Goal: Transaction & Acquisition: Purchase product/service

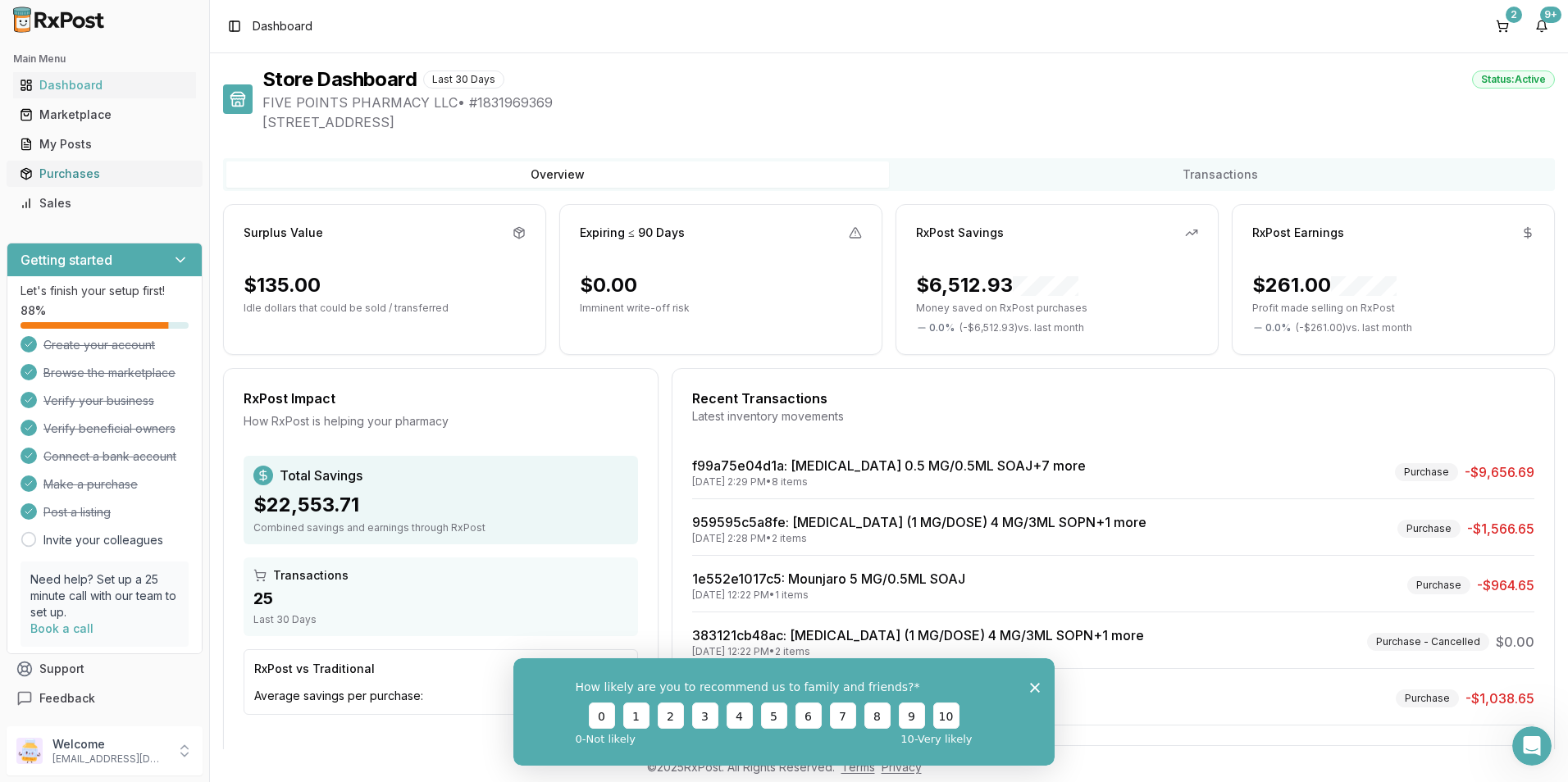
click at [57, 175] on div "Purchases" at bounding box center [104, 173] width 169 height 16
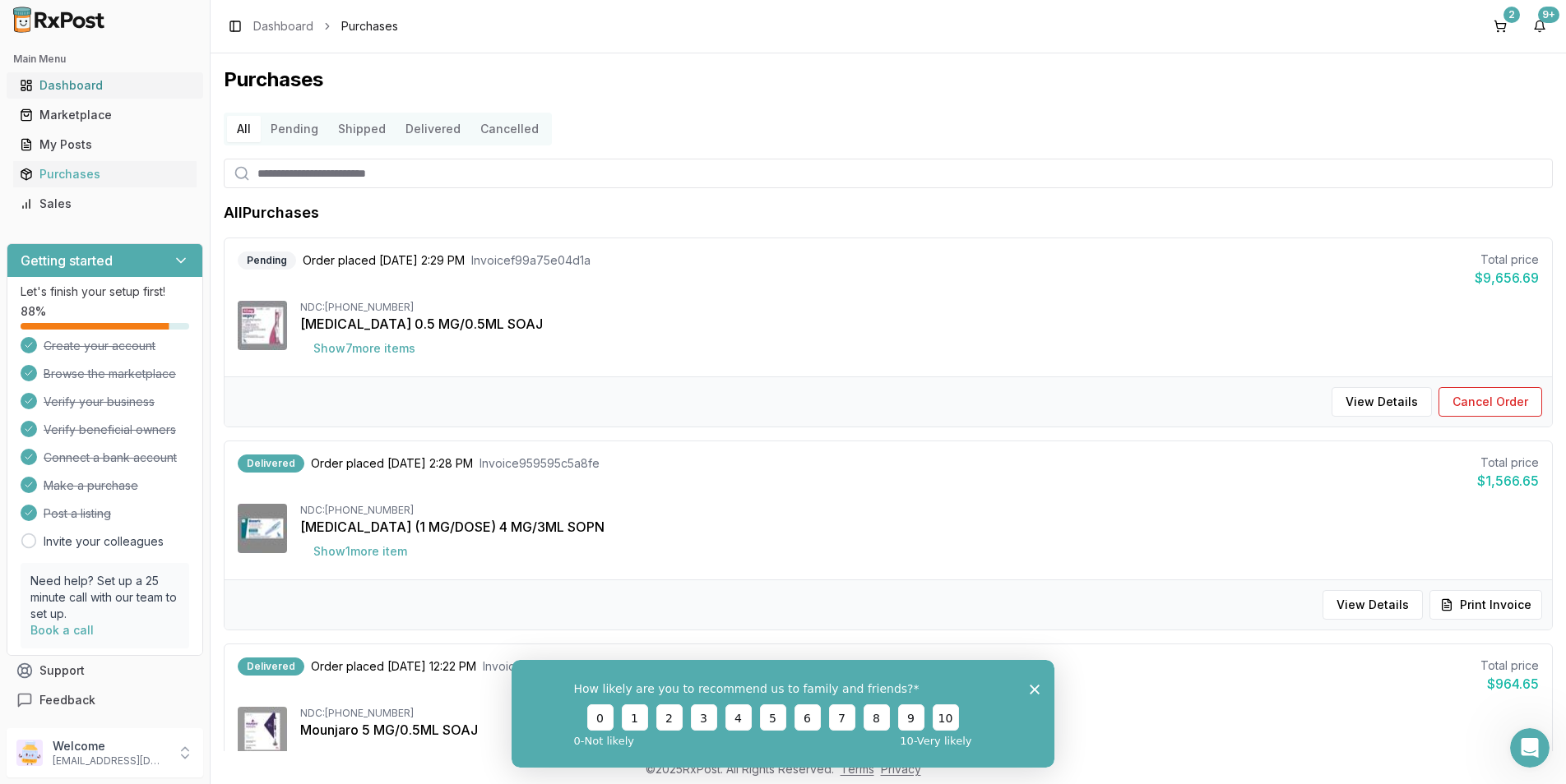
click at [64, 90] on div "Dashboard" at bounding box center [104, 85] width 170 height 16
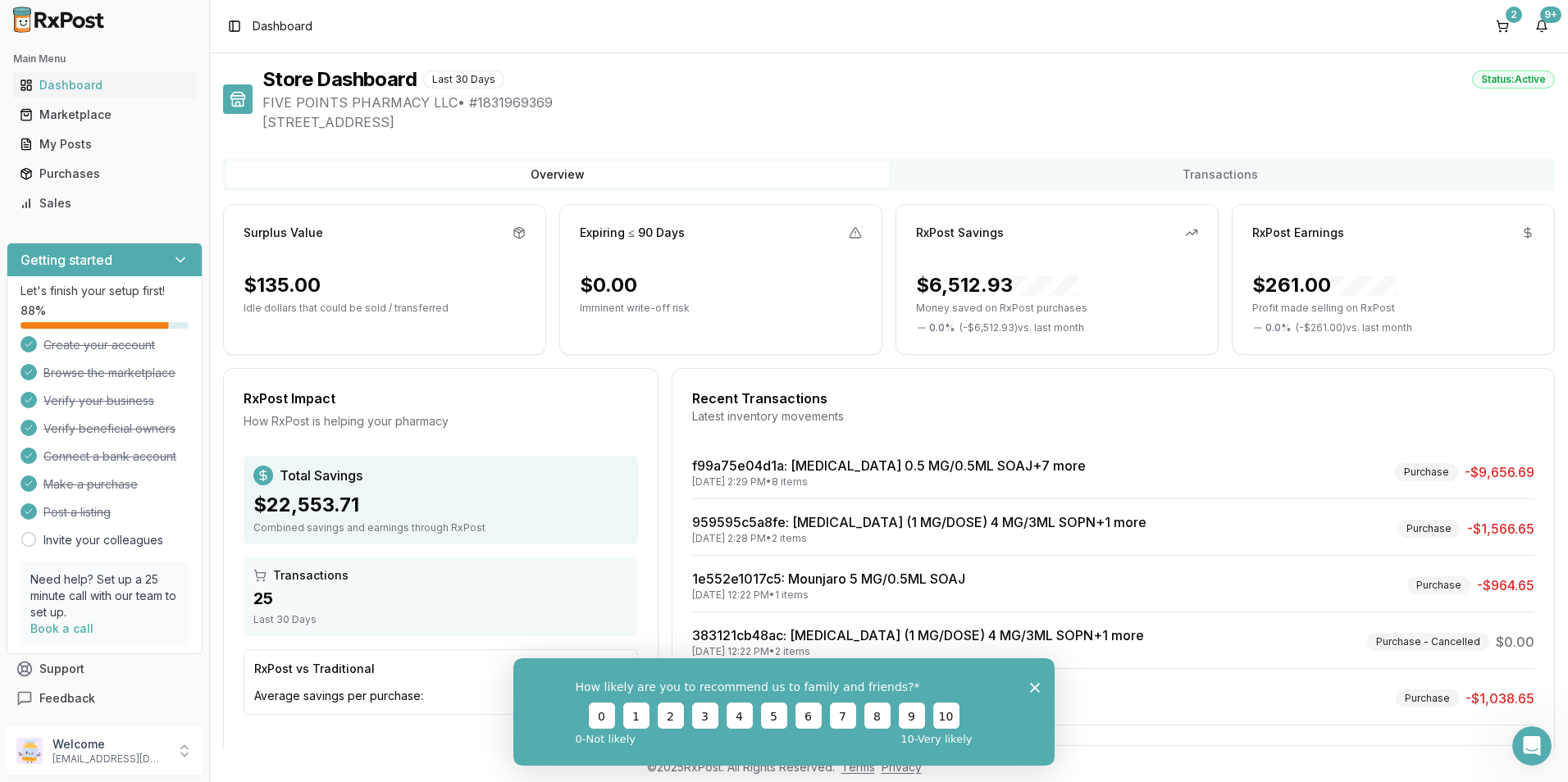
click at [754, 684] on polygon "Close survey" at bounding box center [1035, 687] width 10 height 10
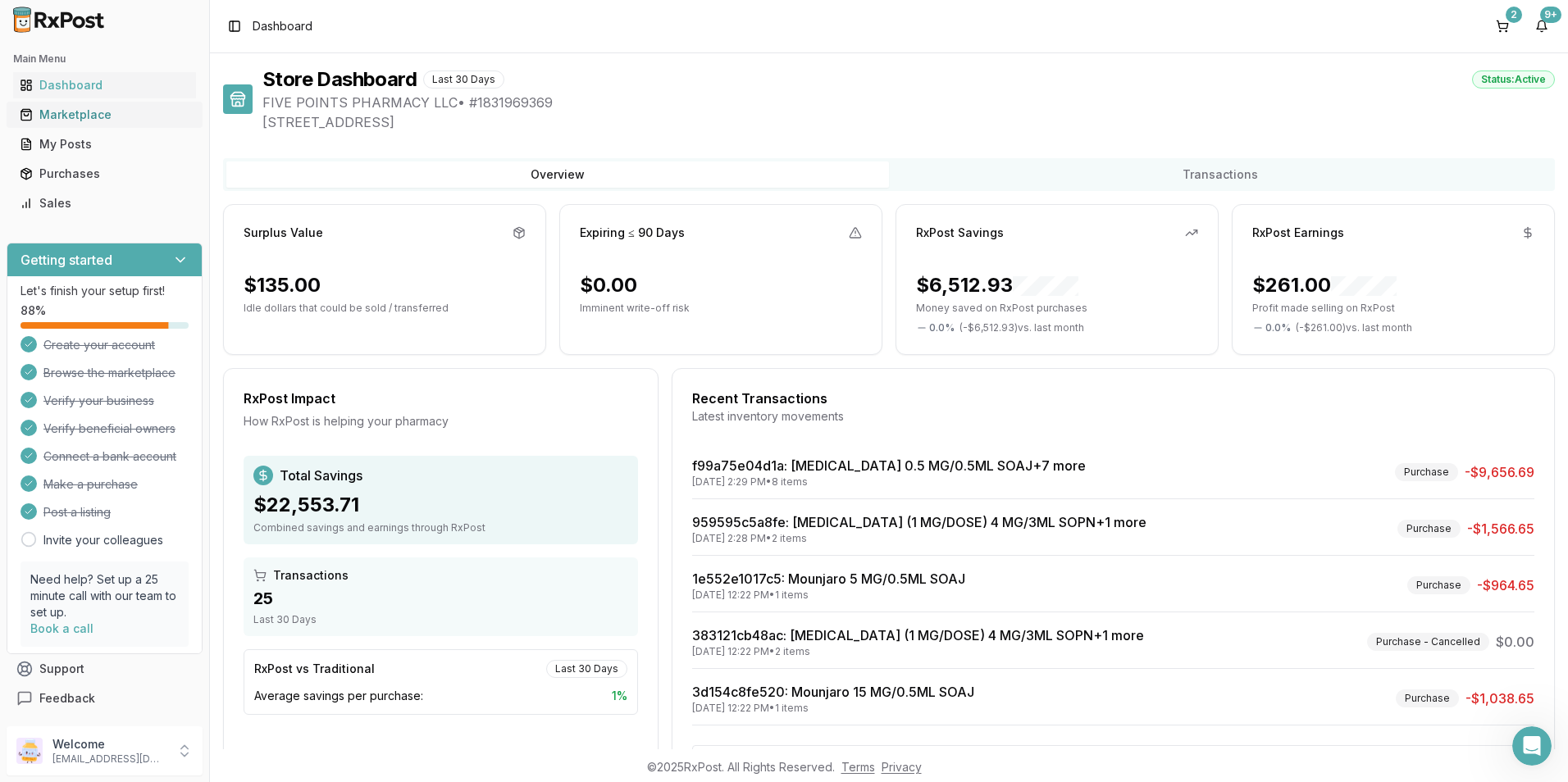
click at [65, 113] on div "Marketplace" at bounding box center [104, 114] width 169 height 16
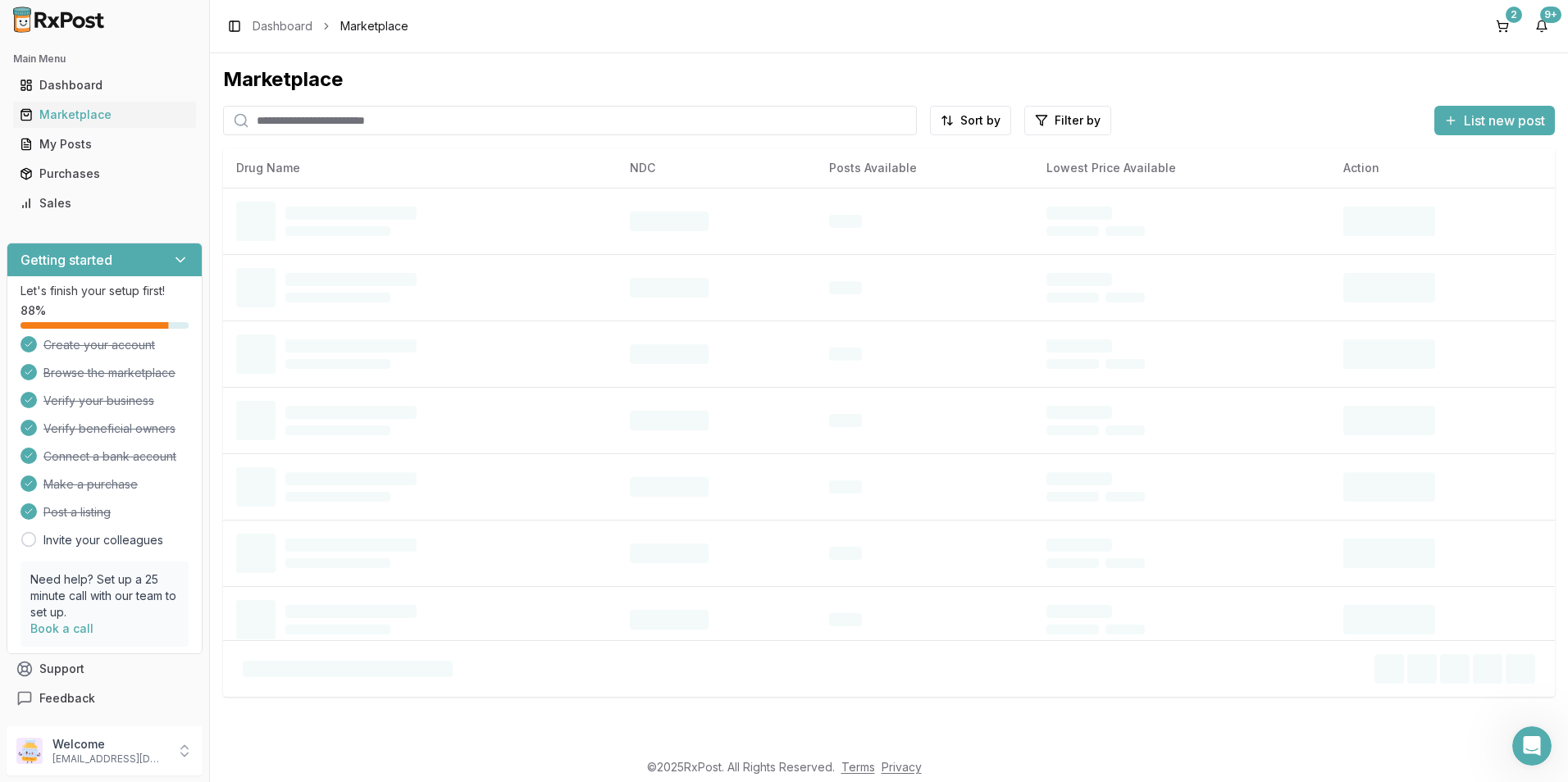
click at [444, 131] on input "search" at bounding box center [569, 120] width 694 height 30
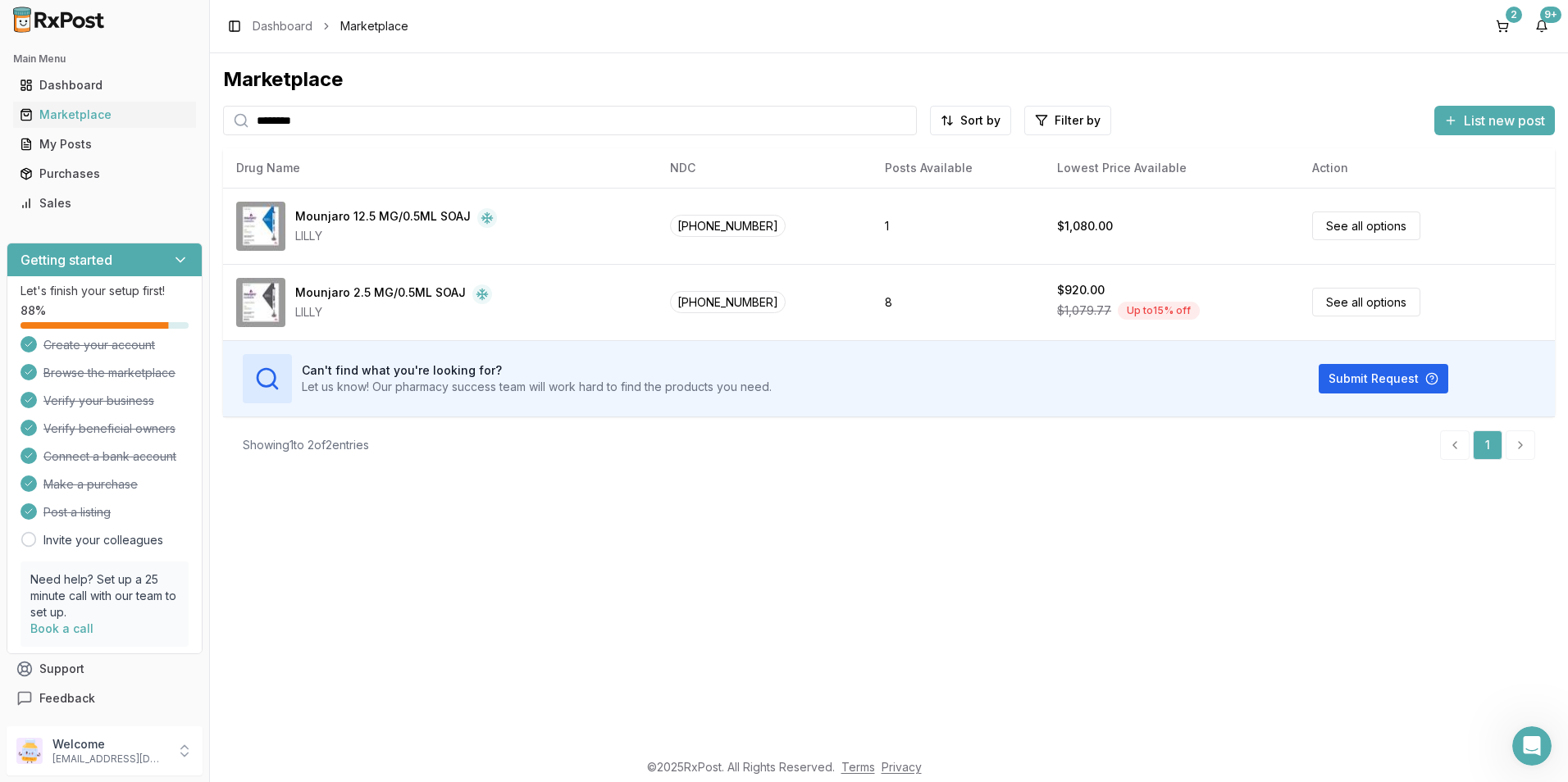
drag, startPoint x: 392, startPoint y: 121, endPoint x: 29, endPoint y: 100, distance: 363.6
click at [0, 74] on html "Main Menu Dashboard Marketplace My Posts Purchases Sales Getting started Let's …" at bounding box center [784, 391] width 1568 height 782
type input "********"
